Goal: Information Seeking & Learning: Learn about a topic

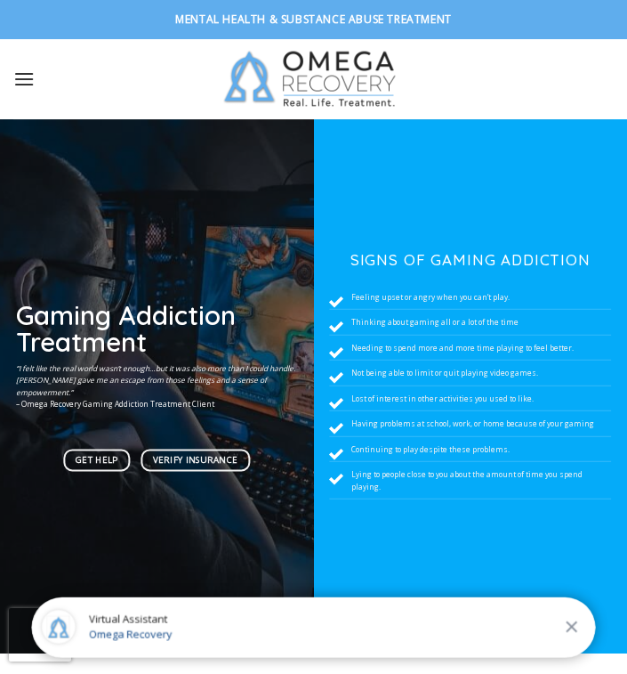
drag, startPoint x: 0, startPoint y: 0, endPoint x: 28, endPoint y: 79, distance: 83.9
click at [28, 79] on icon "Menu" at bounding box center [23, 79] width 21 height 26
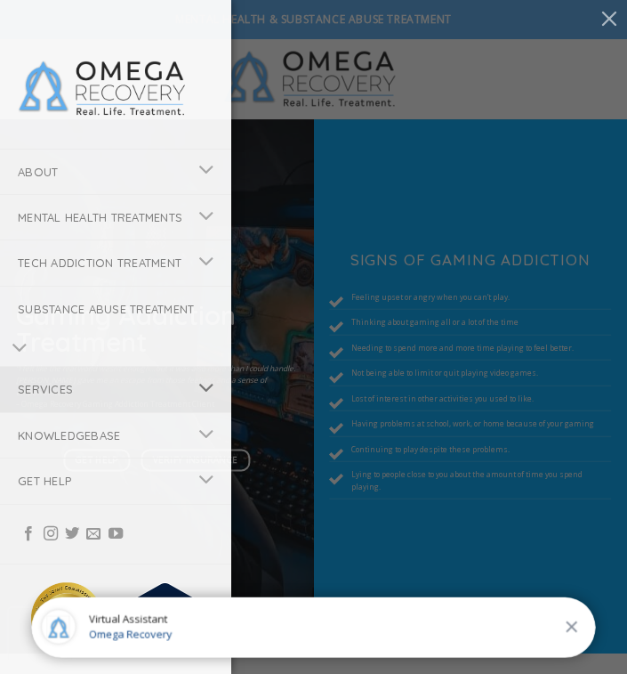
drag, startPoint x: 28, startPoint y: 79, endPoint x: 198, endPoint y: 420, distance: 380.9
click at [198, 407] on button "Toggle" at bounding box center [207, 389] width 40 height 35
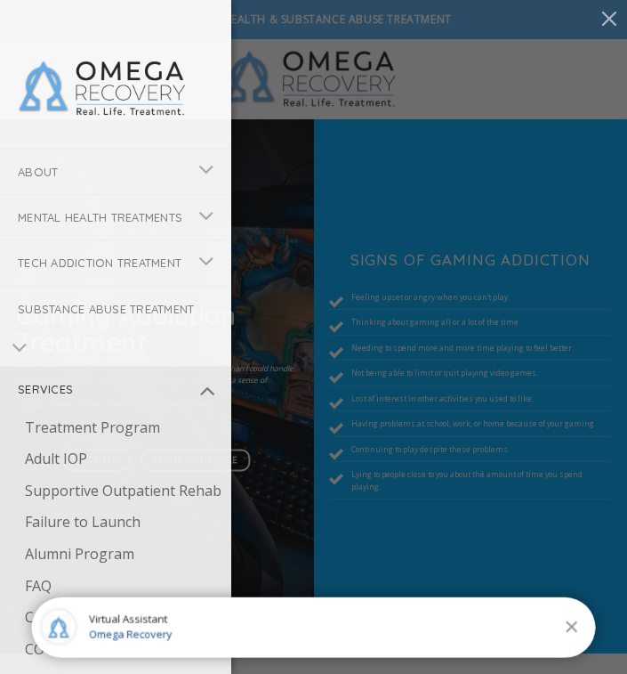
click at [206, 171] on icon "Toggle" at bounding box center [206, 170] width 16 height 30
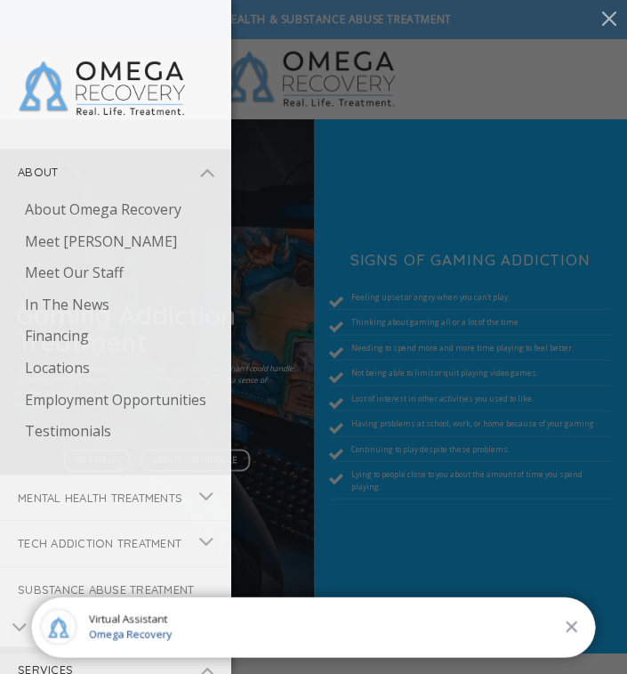
drag, startPoint x: 198, startPoint y: 420, endPoint x: 45, endPoint y: 174, distance: 289.7
click at [45, 174] on link "About" at bounding box center [93, 172] width 187 height 44
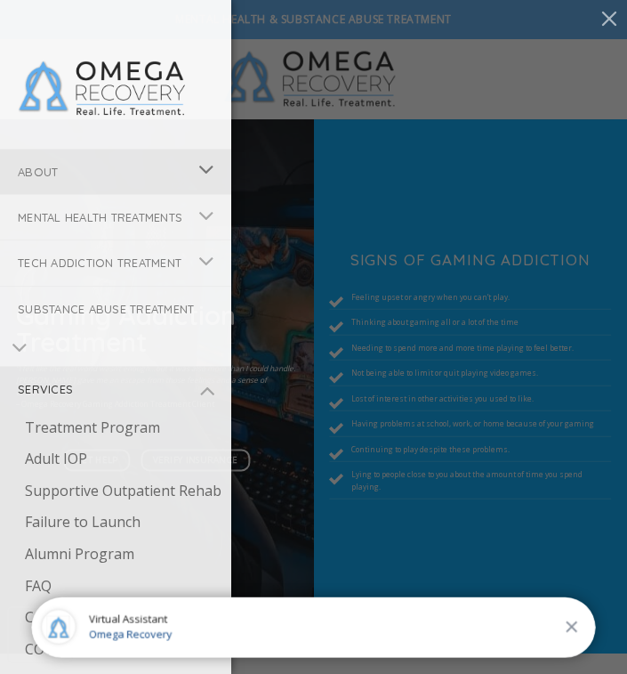
drag, startPoint x: 45, startPoint y: 174, endPoint x: 196, endPoint y: 157, distance: 151.3
click at [196, 157] on button "Toggle" at bounding box center [207, 171] width 40 height 35
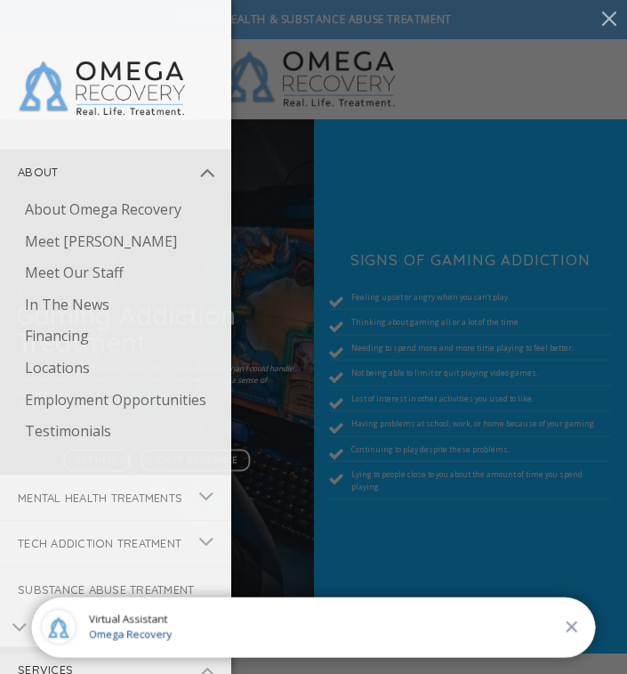
click at [117, 215] on link "About Omega Recovery" at bounding box center [119, 210] width 224 height 32
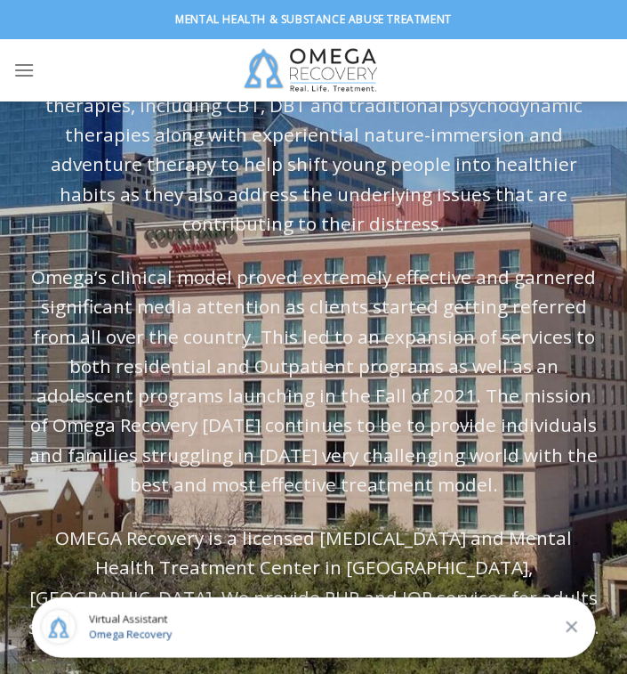
scroll to position [463, 0]
